Goal: Task Accomplishment & Management: Manage account settings

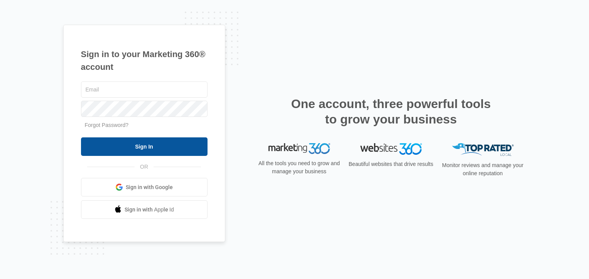
click at [139, 146] on input "Sign In" at bounding box center [144, 146] width 126 height 19
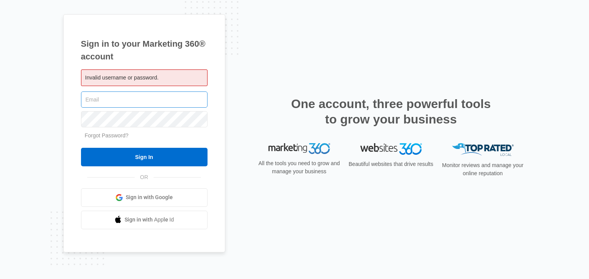
click at [124, 102] on input "text" at bounding box center [144, 99] width 126 height 16
type input "[PERSON_NAME][EMAIL_ADDRESS][DOMAIN_NAME]"
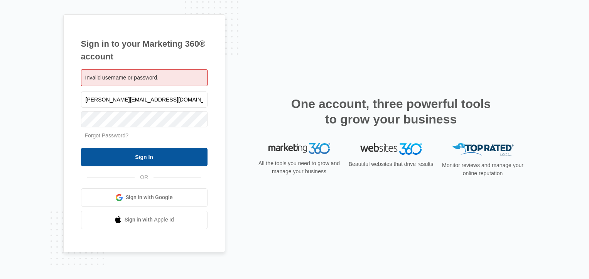
click at [142, 152] on input "Sign In" at bounding box center [144, 157] width 126 height 19
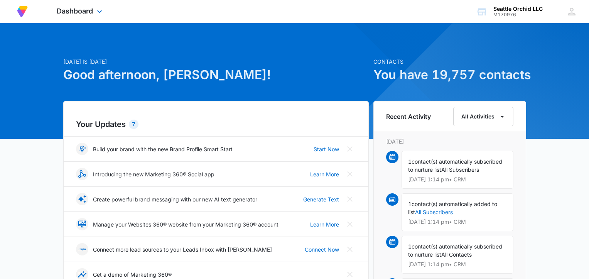
click at [98, 8] on div "Dashboard Apps Reputation Forms CRM Email Payments Intelligence Files Brand Set…" at bounding box center [80, 11] width 71 height 23
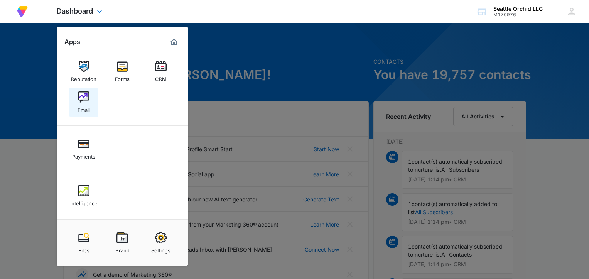
click at [87, 97] on img at bounding box center [84, 97] width 12 height 12
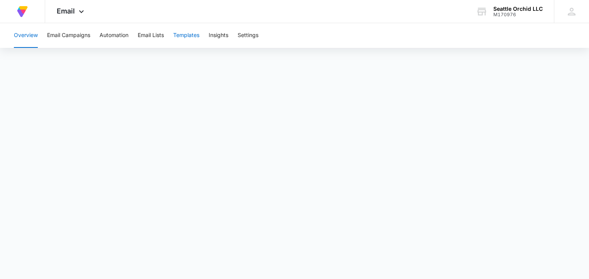
click at [194, 34] on button "Templates" at bounding box center [186, 35] width 26 height 25
click at [75, 34] on button "Email Campaigns" at bounding box center [68, 35] width 43 height 25
